Goal: Information Seeking & Learning: Check status

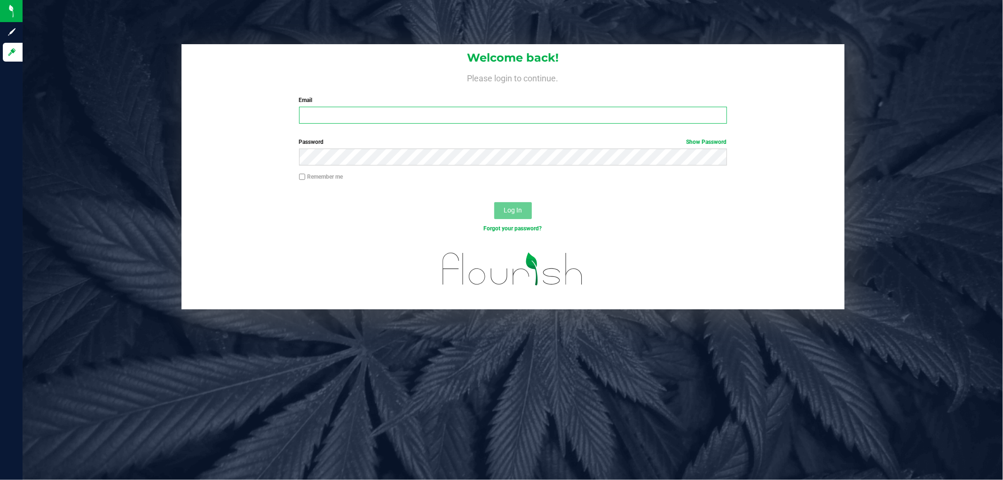
click at [375, 116] on input "Email" at bounding box center [513, 115] width 428 height 17
type input "[EMAIL_ADDRESS][DOMAIN_NAME]"
click at [494, 202] on button "Log In" at bounding box center [513, 210] width 38 height 17
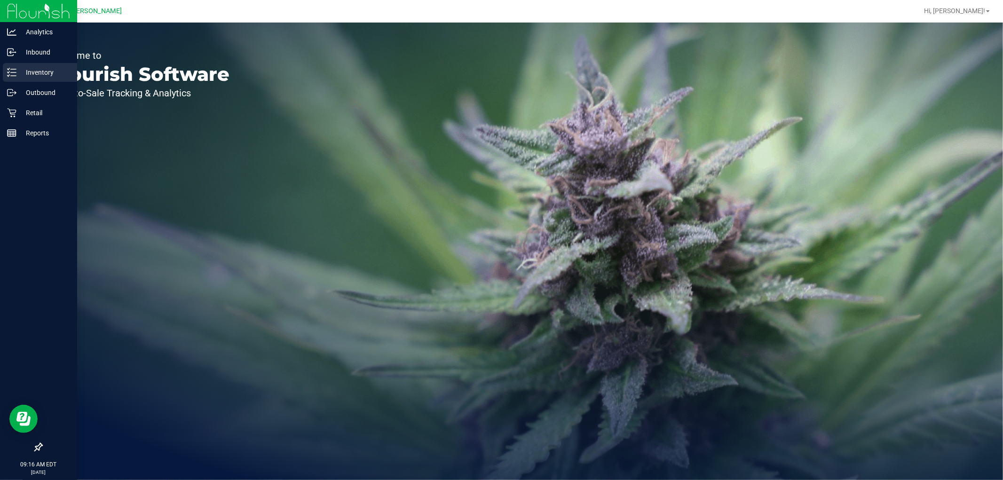
drag, startPoint x: 20, startPoint y: 76, endPoint x: 27, endPoint y: 78, distance: 7.2
click at [22, 76] on p "Inventory" at bounding box center [44, 72] width 56 height 11
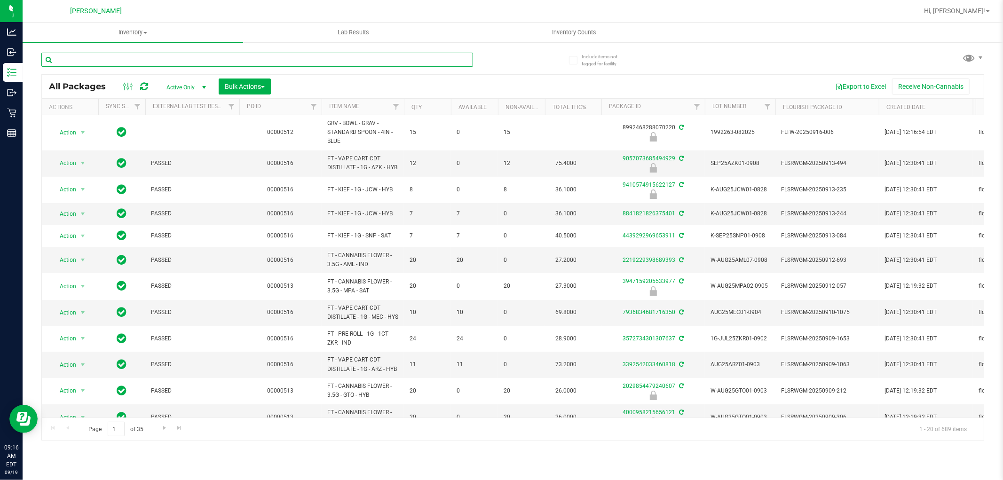
click at [118, 62] on input "text" at bounding box center [257, 60] width 432 height 14
type input "pzt"
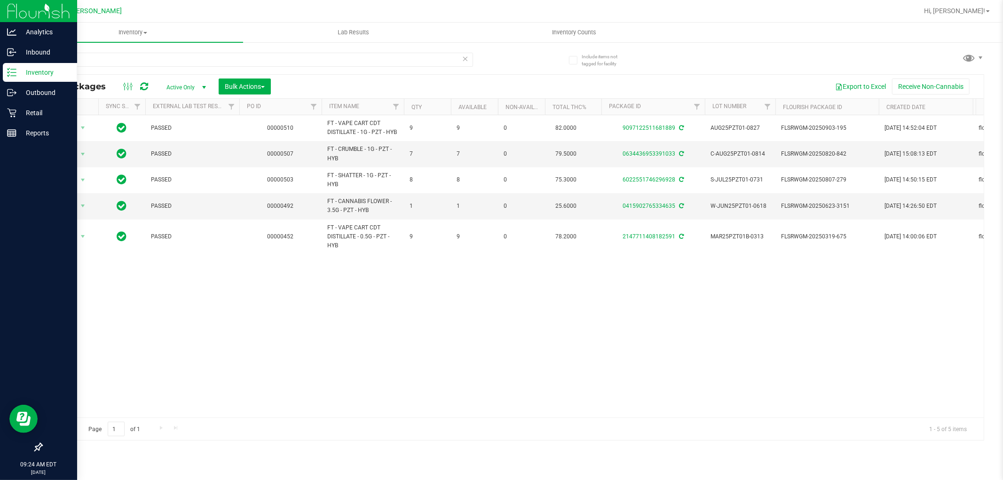
click at [17, 67] on p "Inventory" at bounding box center [44, 72] width 56 height 11
click at [34, 79] on div "Inventory" at bounding box center [40, 72] width 74 height 19
click at [22, 115] on p "Retail" at bounding box center [44, 112] width 56 height 11
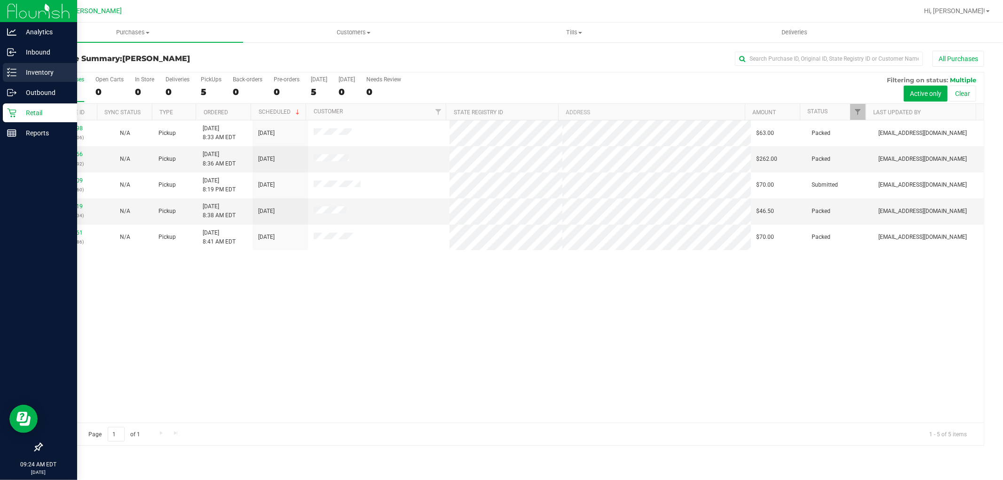
click at [25, 74] on p "Inventory" at bounding box center [44, 72] width 56 height 11
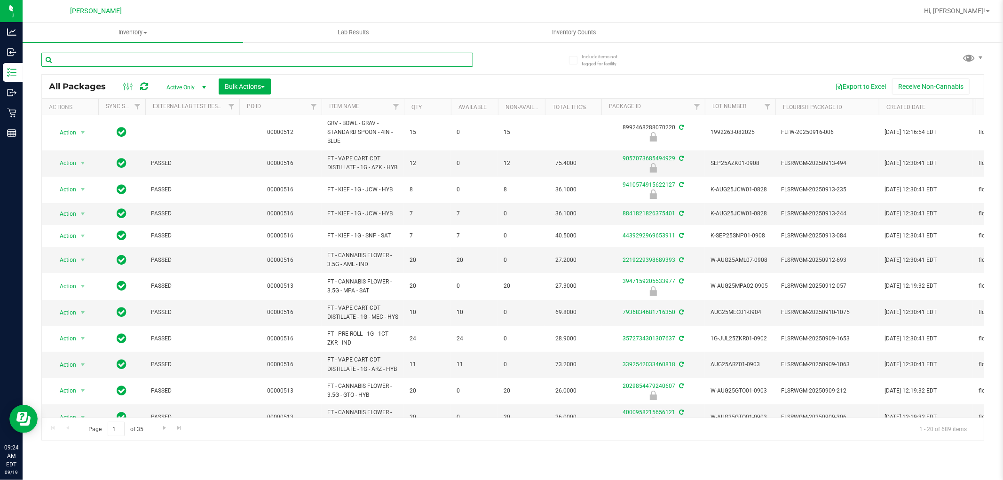
click at [277, 55] on input "text" at bounding box center [257, 60] width 432 height 14
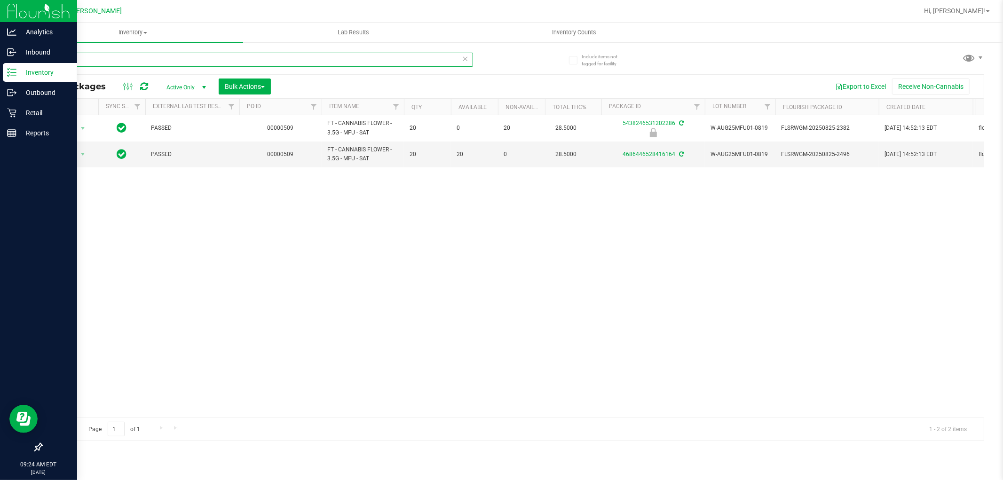
type input "mfu"
click at [8, 72] on icon at bounding box center [9, 71] width 2 height 1
click at [20, 71] on p "Inventory" at bounding box center [44, 72] width 56 height 11
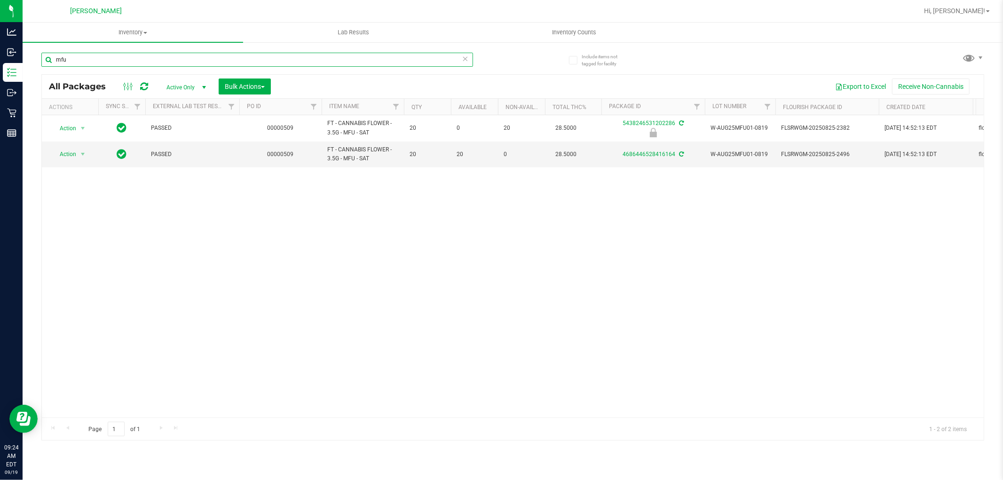
click at [254, 59] on input "mfu" at bounding box center [257, 60] width 432 height 14
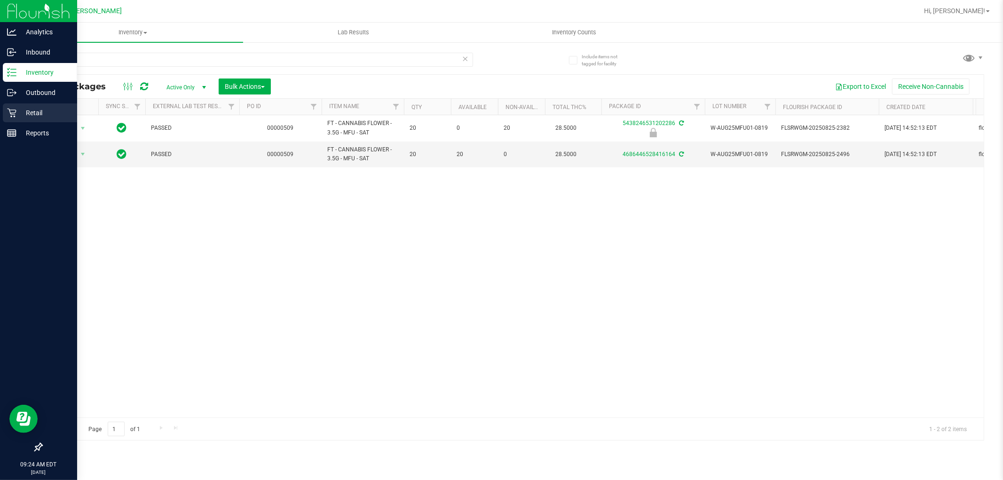
click at [38, 120] on div "Retail" at bounding box center [40, 112] width 74 height 19
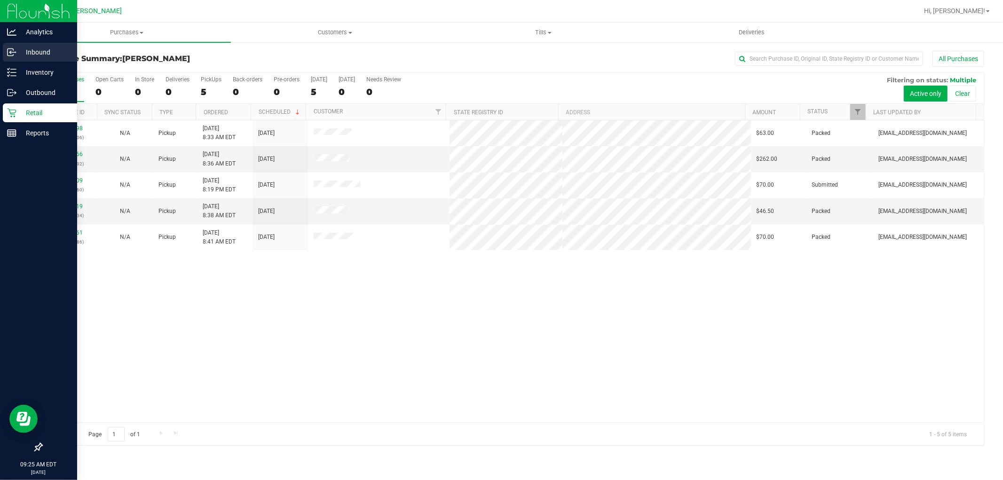
click at [32, 45] on div "Inbound" at bounding box center [40, 52] width 74 height 19
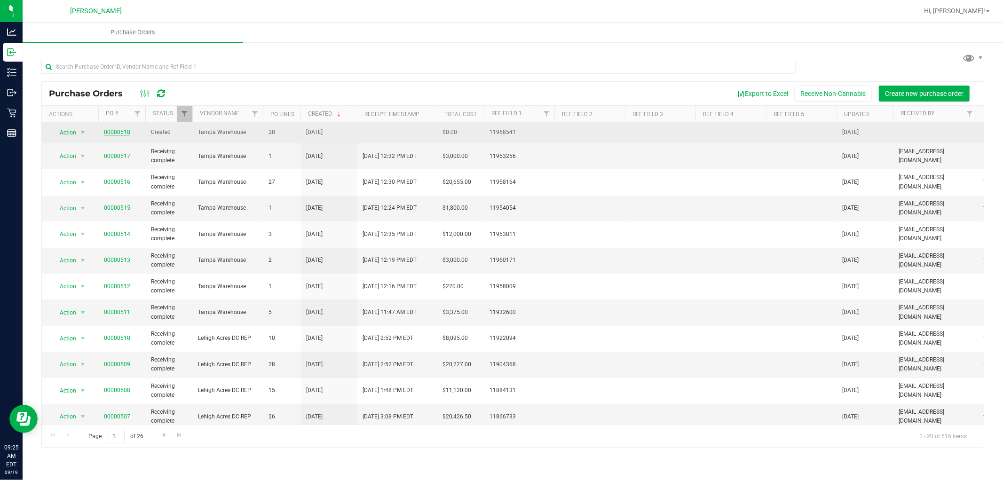
click at [111, 134] on link "00000518" at bounding box center [117, 132] width 26 height 7
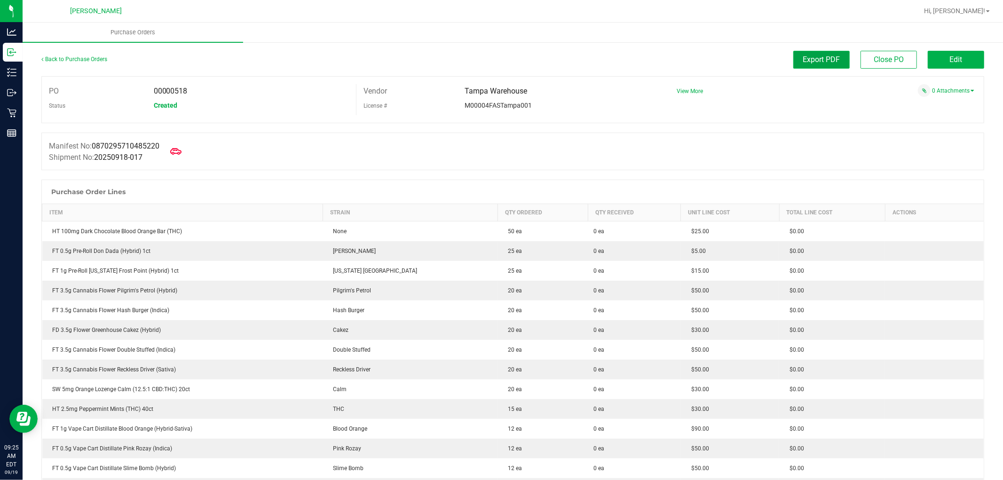
click at [802, 66] on button "Export PDF" at bounding box center [821, 60] width 56 height 18
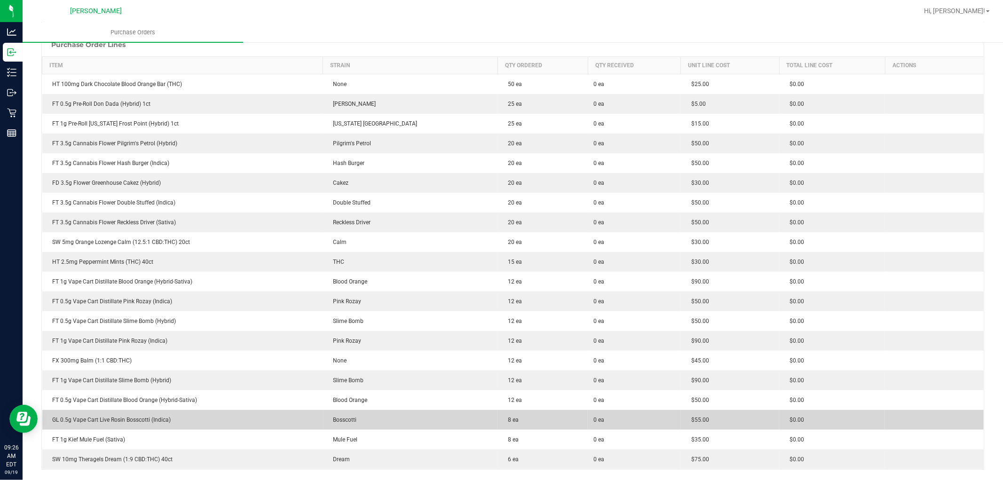
scroll to position [261, 0]
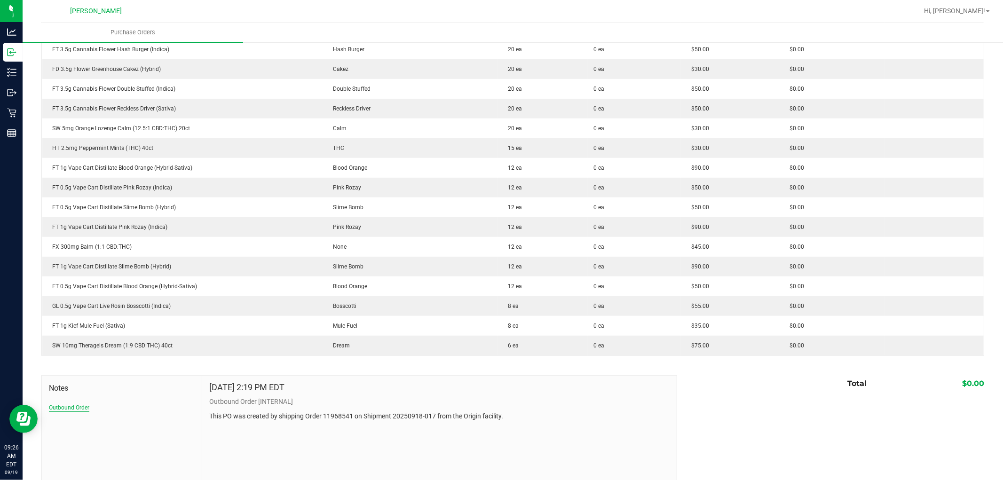
click at [68, 406] on button "Outbound Order" at bounding box center [69, 407] width 40 height 8
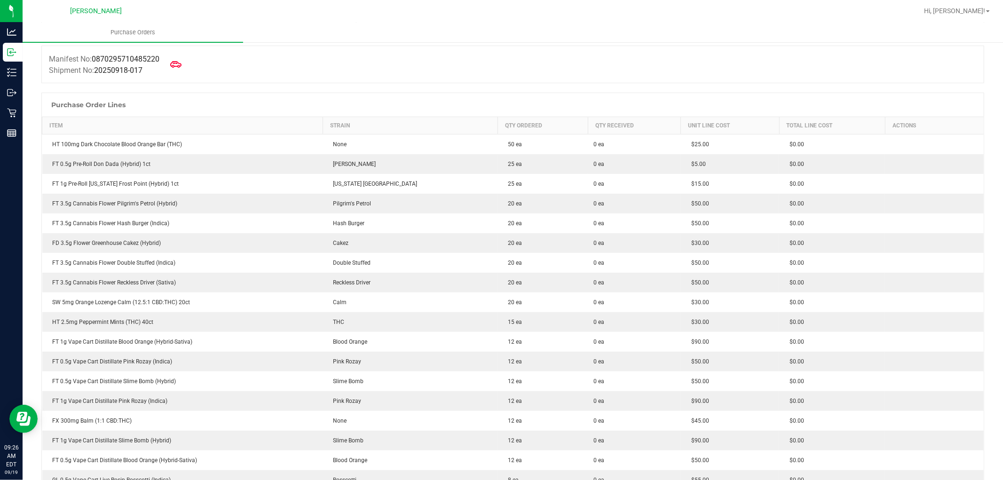
scroll to position [0, 0]
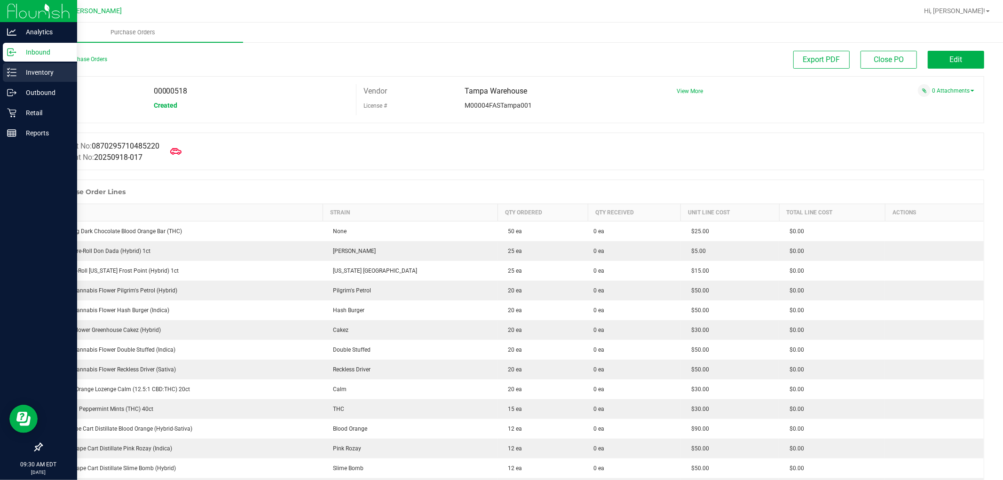
click at [47, 72] on p "Inventory" at bounding box center [44, 72] width 56 height 11
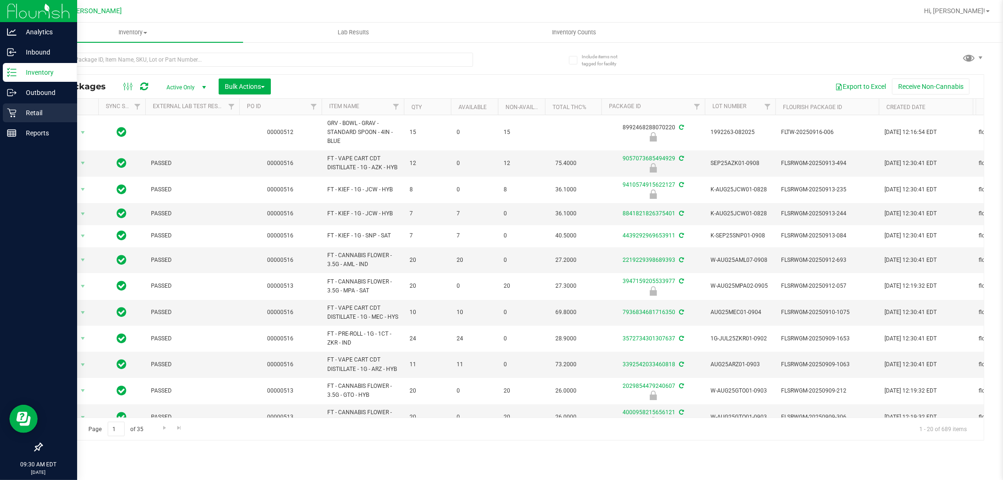
click at [21, 109] on p "Retail" at bounding box center [44, 112] width 56 height 11
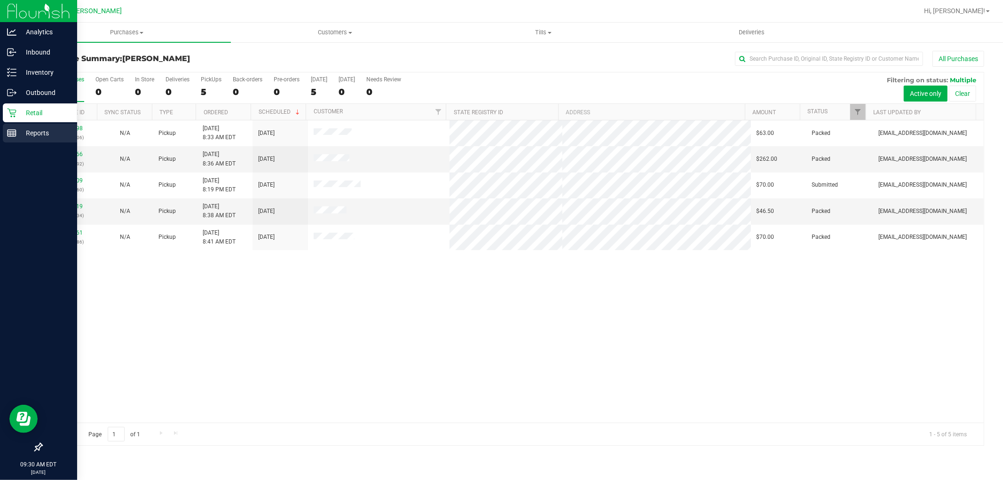
click at [12, 141] on div "Reports" at bounding box center [40, 133] width 74 height 19
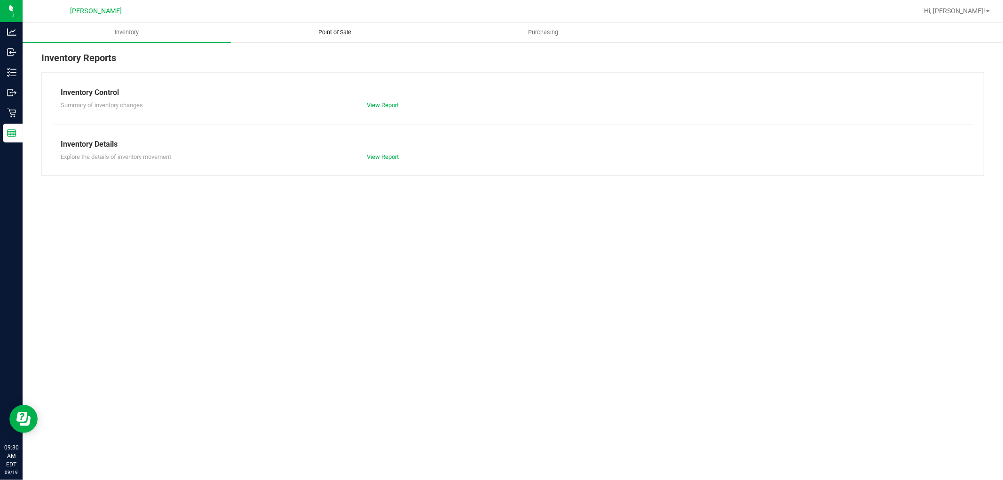
click at [310, 30] on span "Point of Sale" at bounding box center [335, 32] width 58 height 8
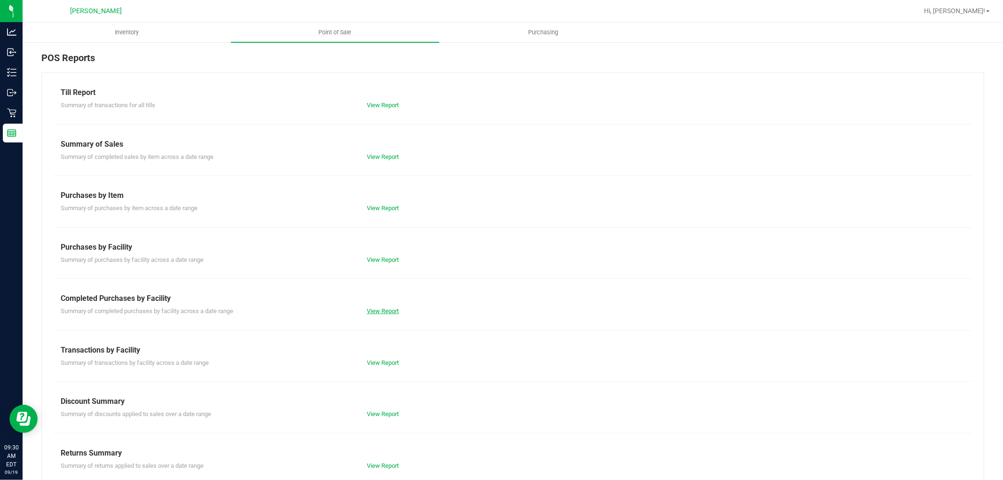
click at [382, 311] on link "View Report" at bounding box center [383, 311] width 32 height 7
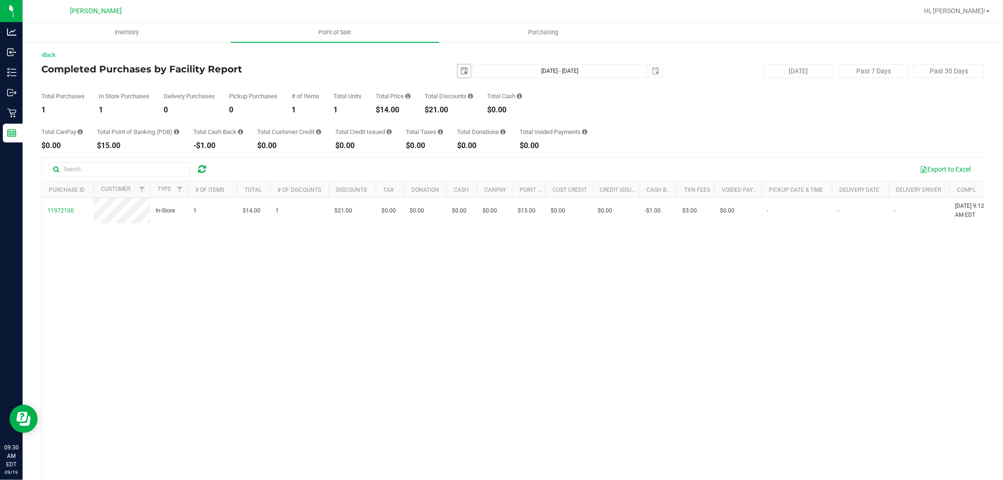
click at [460, 71] on span "select" at bounding box center [464, 71] width 8 height 8
click at [516, 147] on link "18" at bounding box center [515, 152] width 14 height 15
type input "[DATE]"
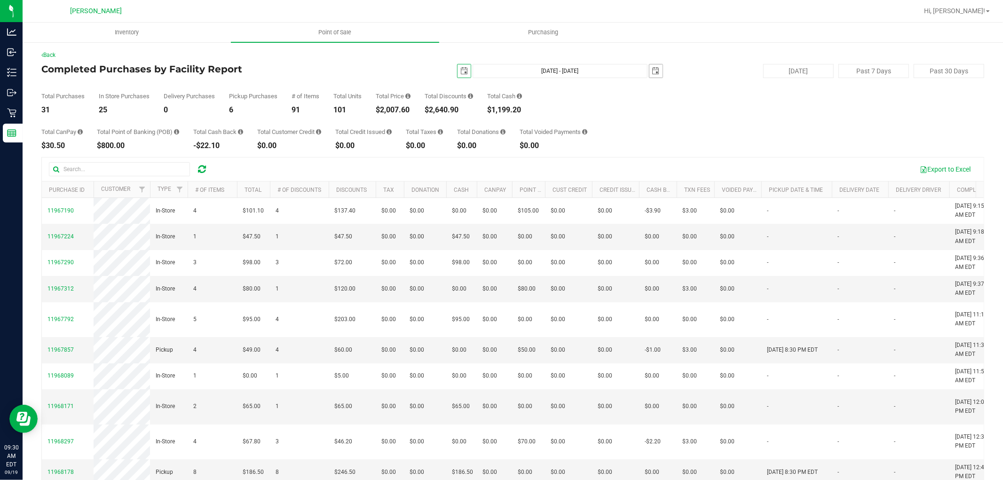
click at [652, 66] on span "select" at bounding box center [655, 70] width 13 height 13
click at [708, 150] on link "18" at bounding box center [707, 150] width 14 height 15
type input "[DATE] - [DATE]"
type input "[DATE]"
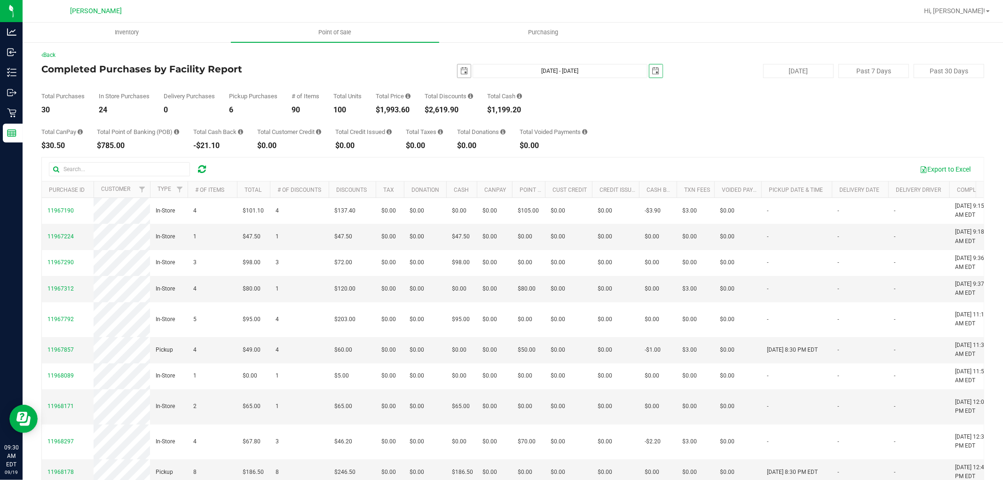
click at [460, 74] on span "select" at bounding box center [464, 71] width 8 height 8
click at [475, 151] on link "15" at bounding box center [474, 152] width 14 height 15
type input "[DATE] - [DATE]"
type input "[DATE]"
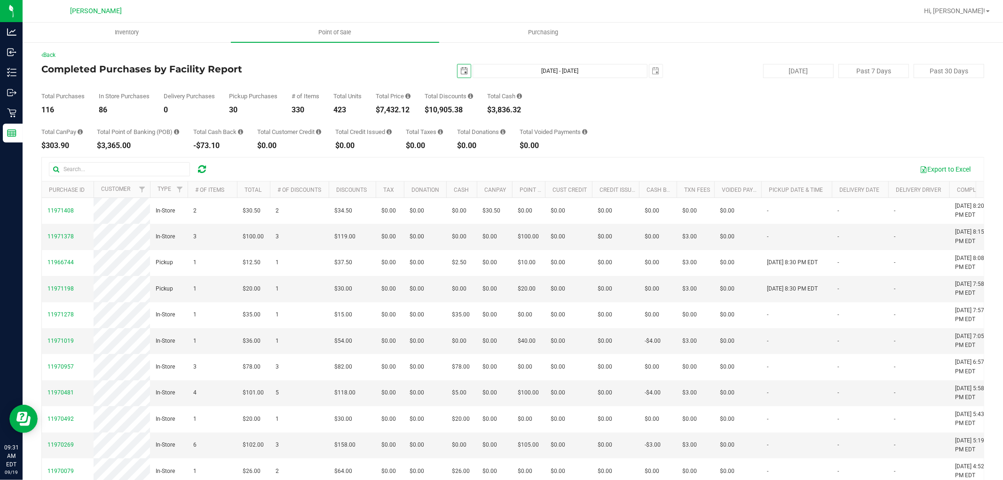
click at [460, 74] on span "select" at bounding box center [464, 71] width 8 height 8
click at [473, 123] on link "1" at bounding box center [474, 123] width 14 height 15
type input "[DATE] - [DATE]"
type input "[DATE]"
